Goal: Communication & Community: Share content

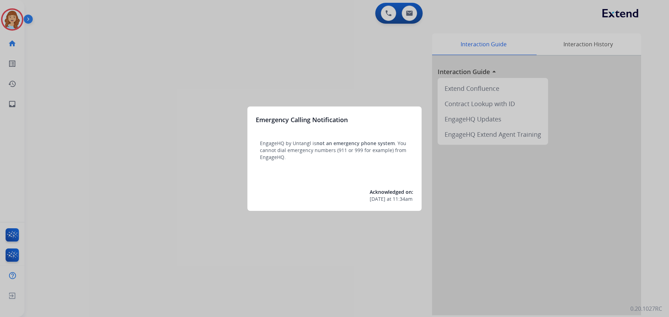
click at [13, 104] on div at bounding box center [334, 158] width 669 height 317
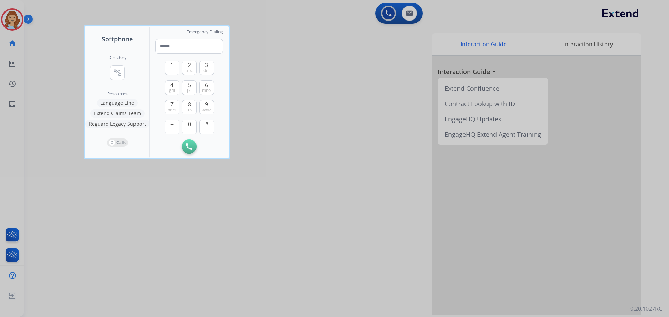
click at [14, 104] on div at bounding box center [334, 158] width 669 height 317
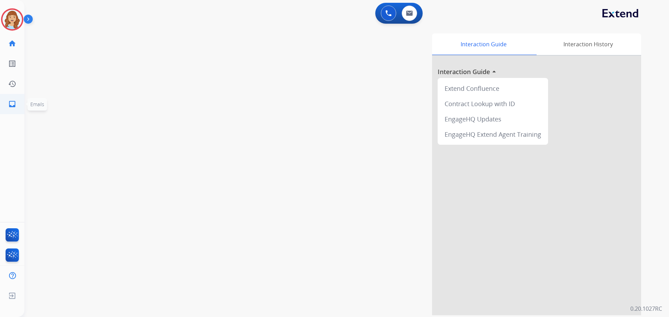
click at [14, 104] on mat-icon "inbox" at bounding box center [12, 104] width 8 height 8
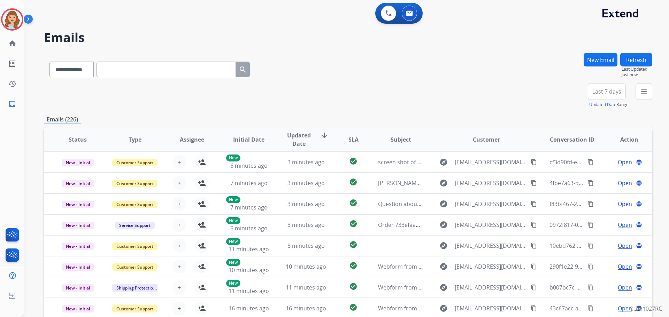
click at [590, 59] on button "New Email" at bounding box center [601, 60] width 34 height 14
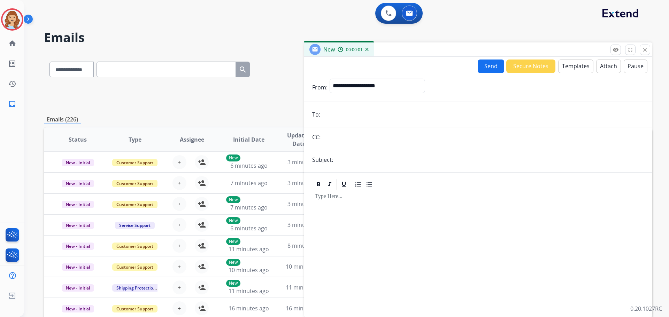
click at [568, 69] on button "Templates" at bounding box center [575, 67] width 35 height 14
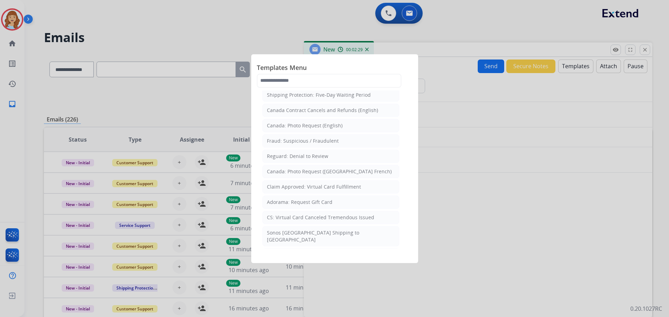
scroll to position [842, 0]
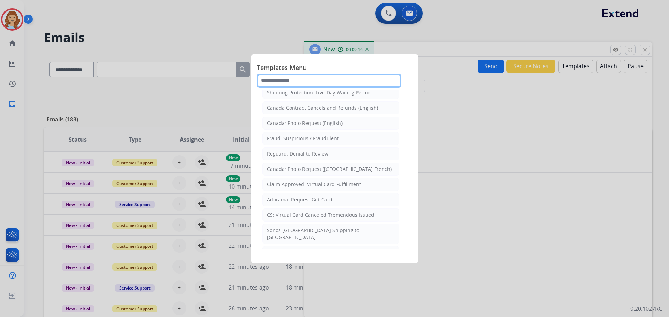
click at [292, 80] on input "text" at bounding box center [329, 81] width 145 height 14
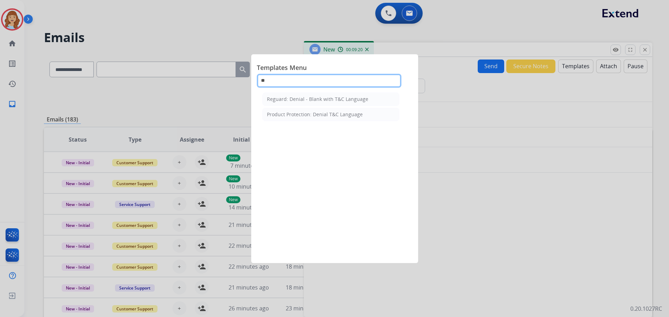
scroll to position [0, 0]
type input "***"
click at [314, 114] on div "Product Protection: Denial T&C Language" at bounding box center [315, 114] width 96 height 7
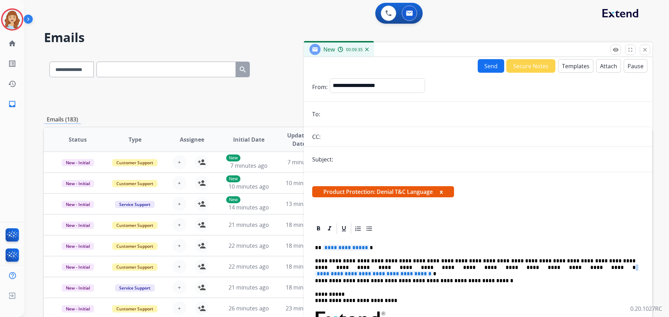
drag, startPoint x: 468, startPoint y: 268, endPoint x: 602, endPoint y: 266, distance: 134.2
click at [602, 266] on p "**********" at bounding box center [475, 264] width 321 height 13
